Goal: Navigation & Orientation: Find specific page/section

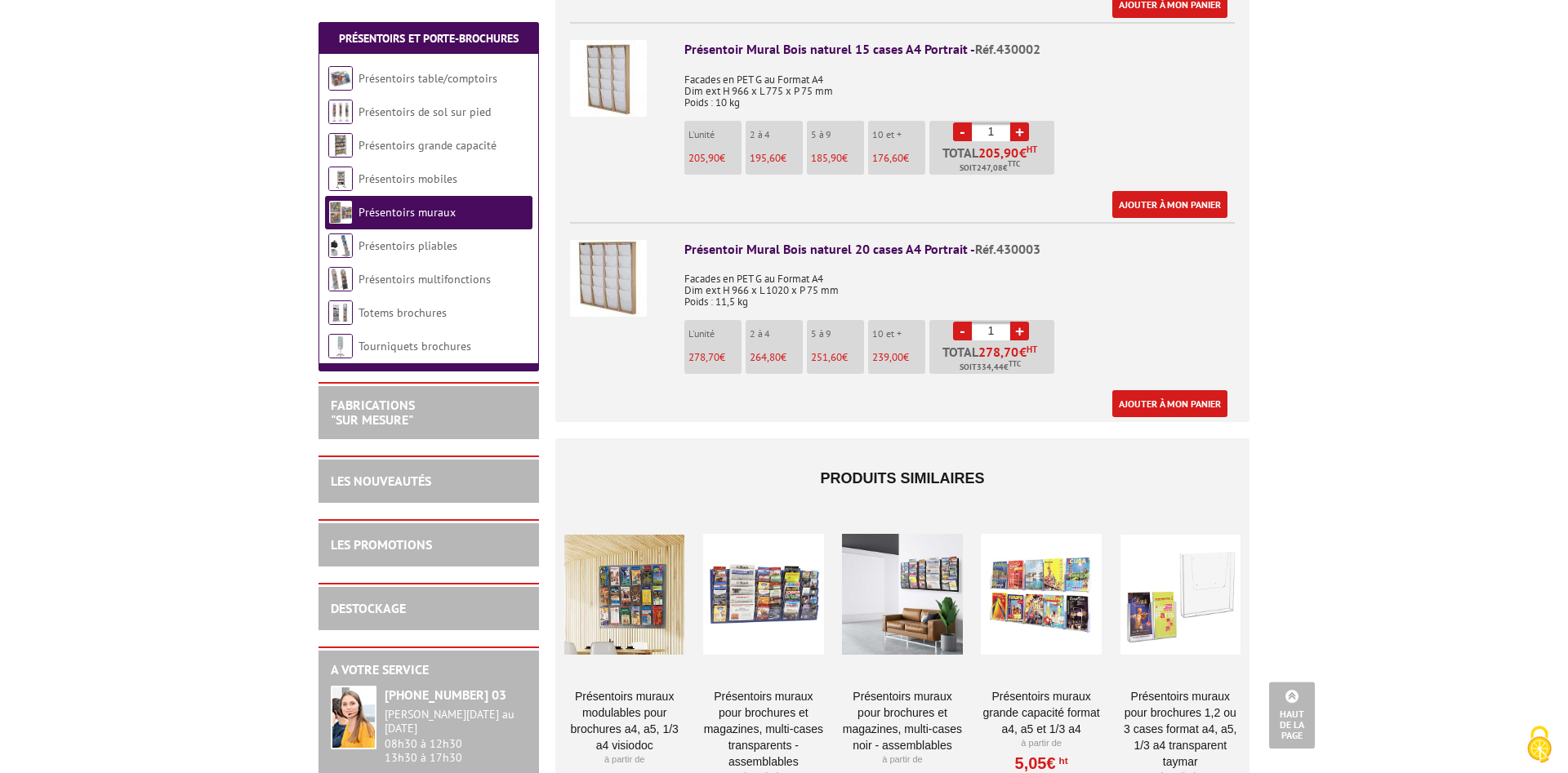
scroll to position [999, 0]
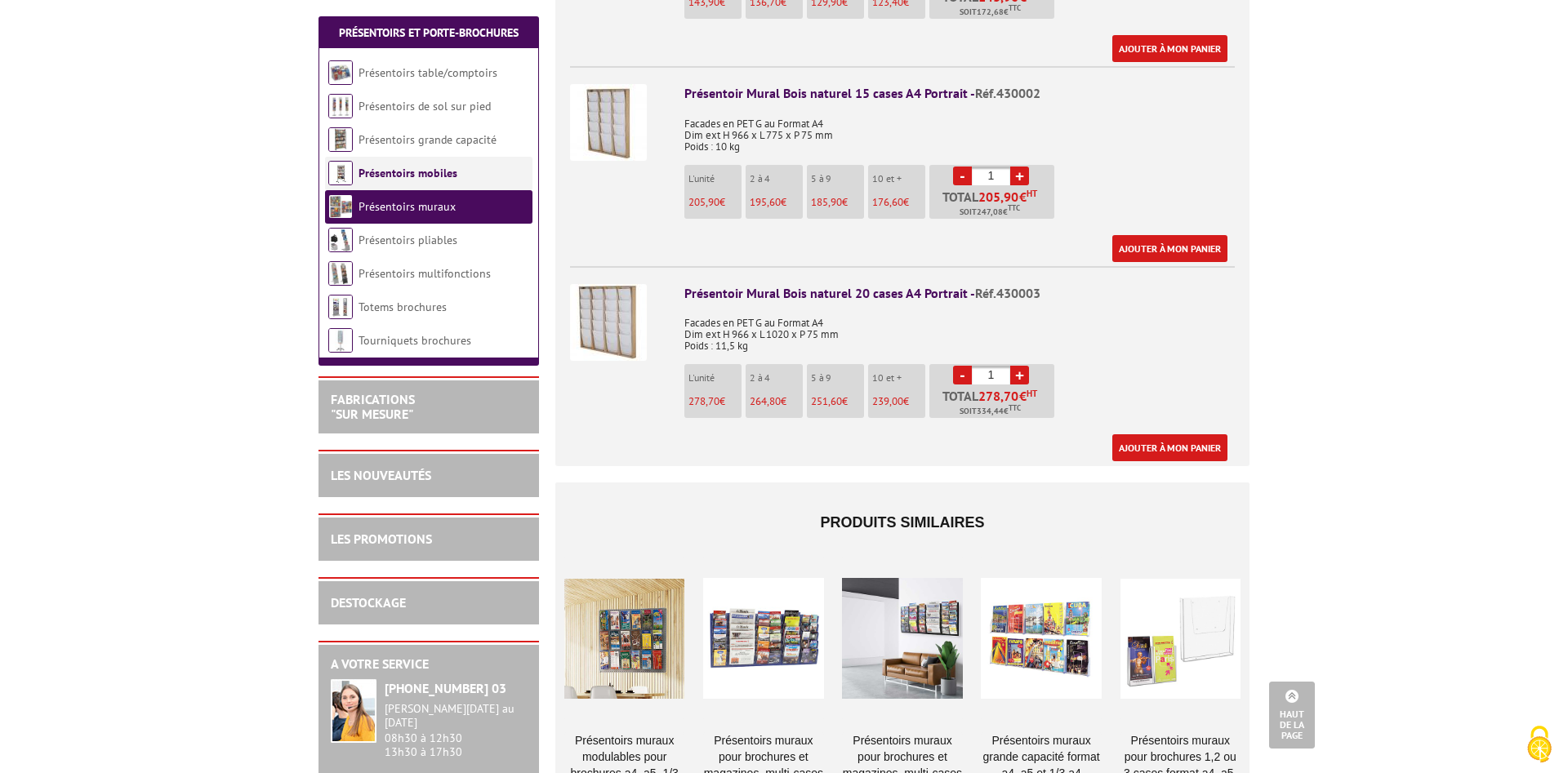
click at [358, 172] on link "Présentoirs mobiles" at bounding box center [407, 173] width 99 height 14
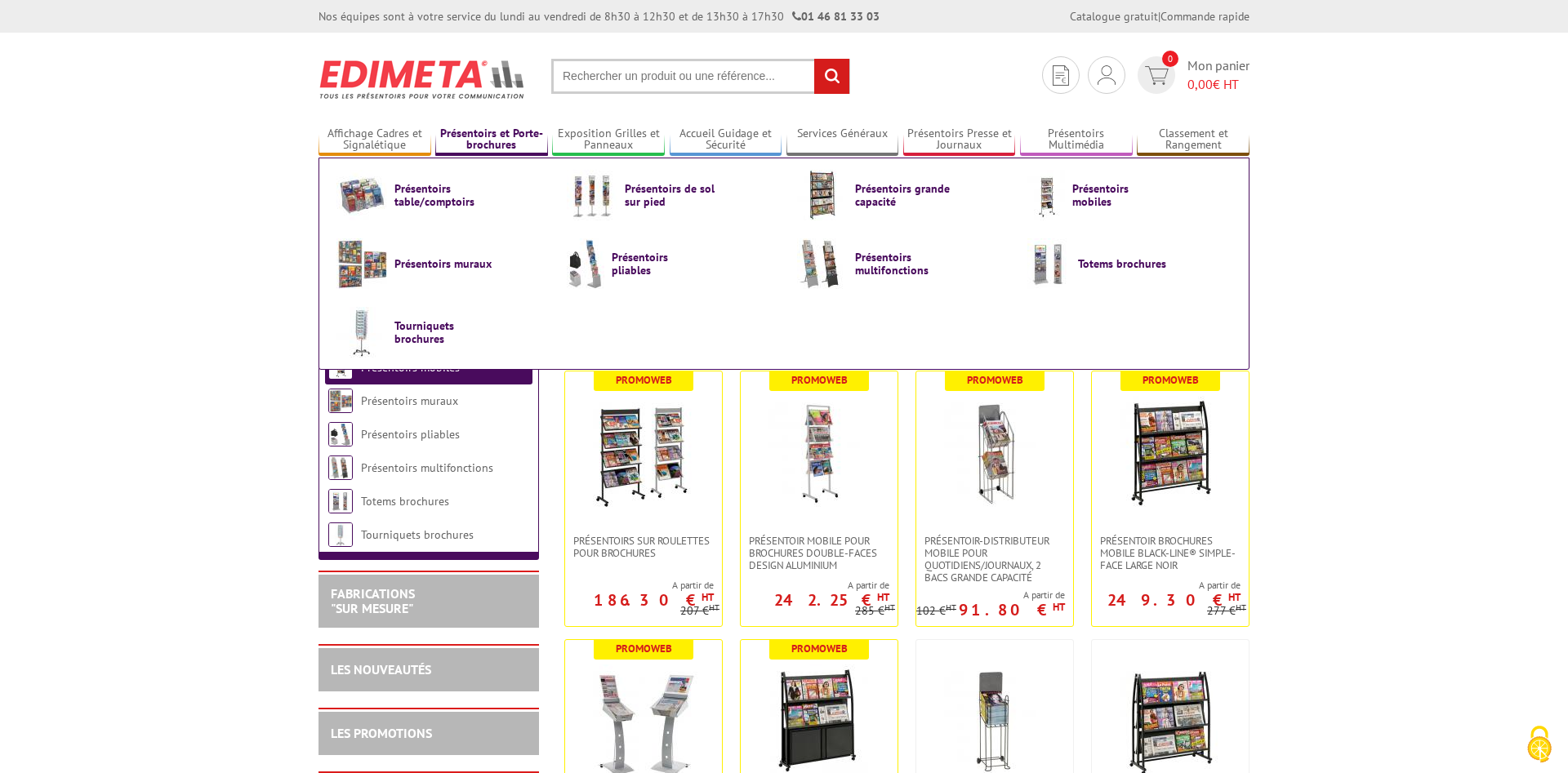
click at [488, 144] on link "Présentoirs et Porte-brochures" at bounding box center [491, 140] width 112 height 27
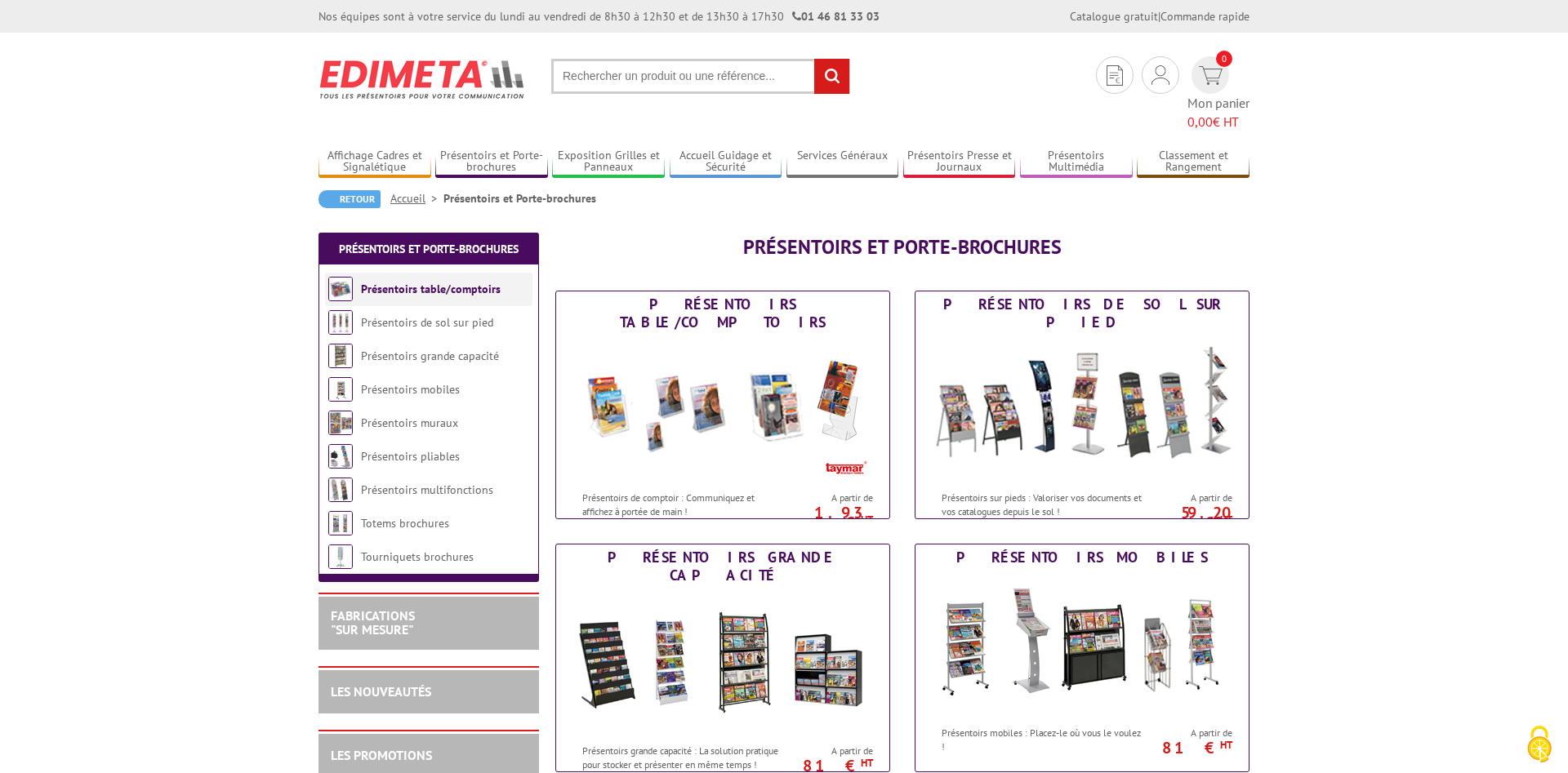
click at [418, 281] on link "Présentoirs table/comptoirs" at bounding box center [430, 288] width 139 height 14
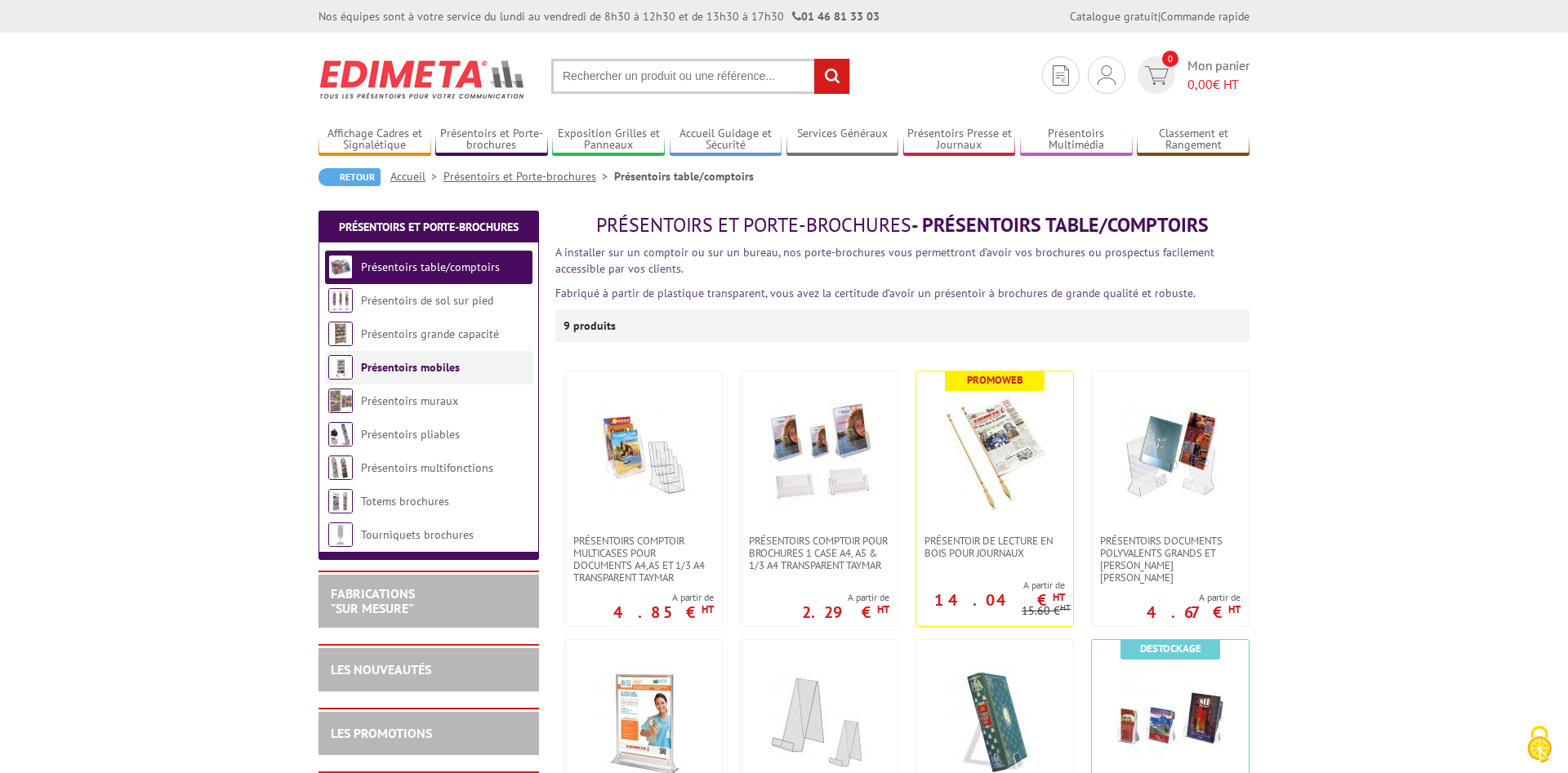
click at [394, 369] on link "Présentoirs mobiles" at bounding box center [410, 367] width 99 height 14
